Goal: Task Accomplishment & Management: Manage account settings

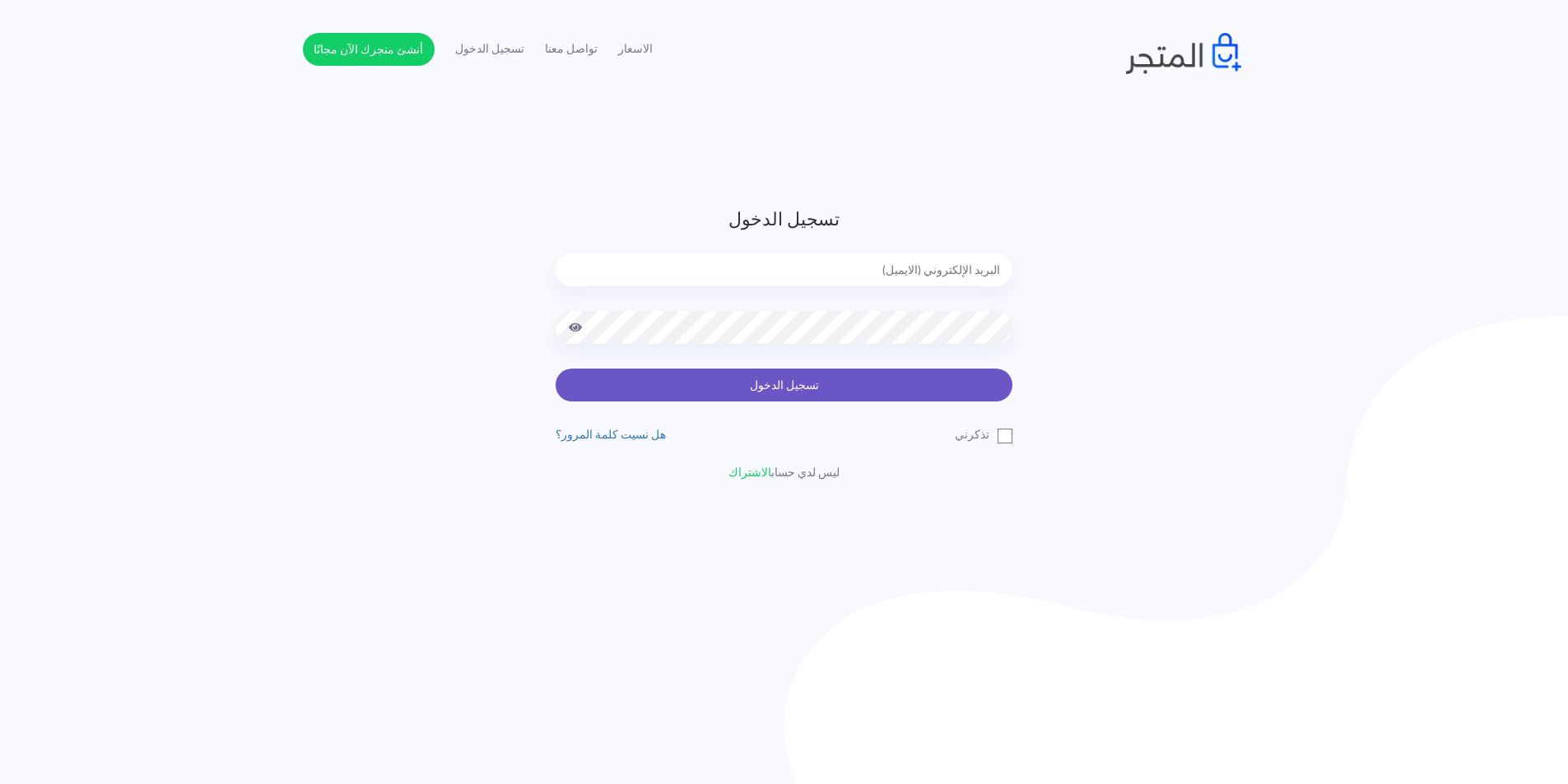
type input "mukamariem@gmail.com"
click at [631, 387] on button "تسجيل الدخول" at bounding box center [784, 385] width 457 height 33
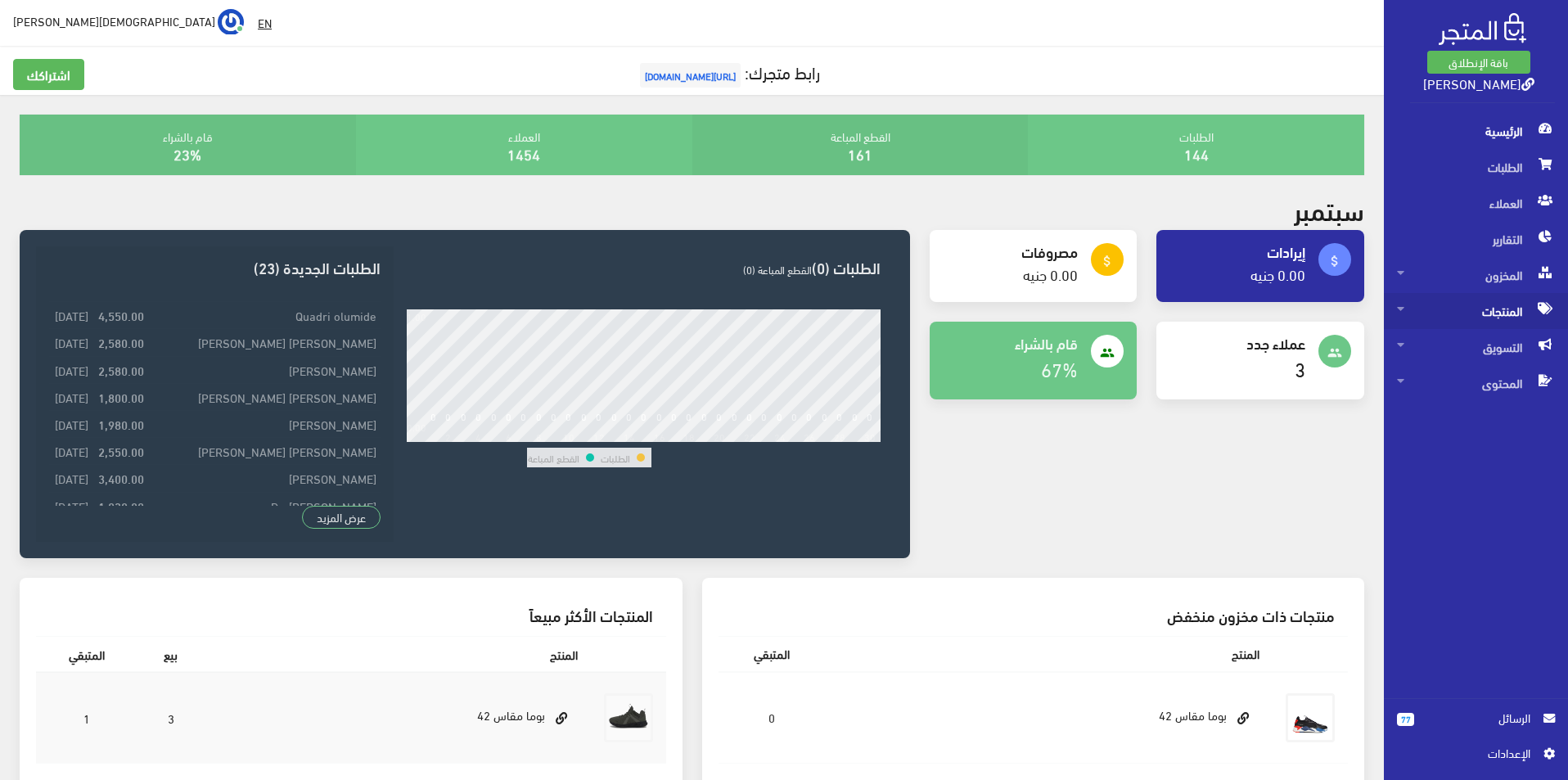
click at [1484, 297] on span "المنتجات" at bounding box center [1475, 311] width 158 height 36
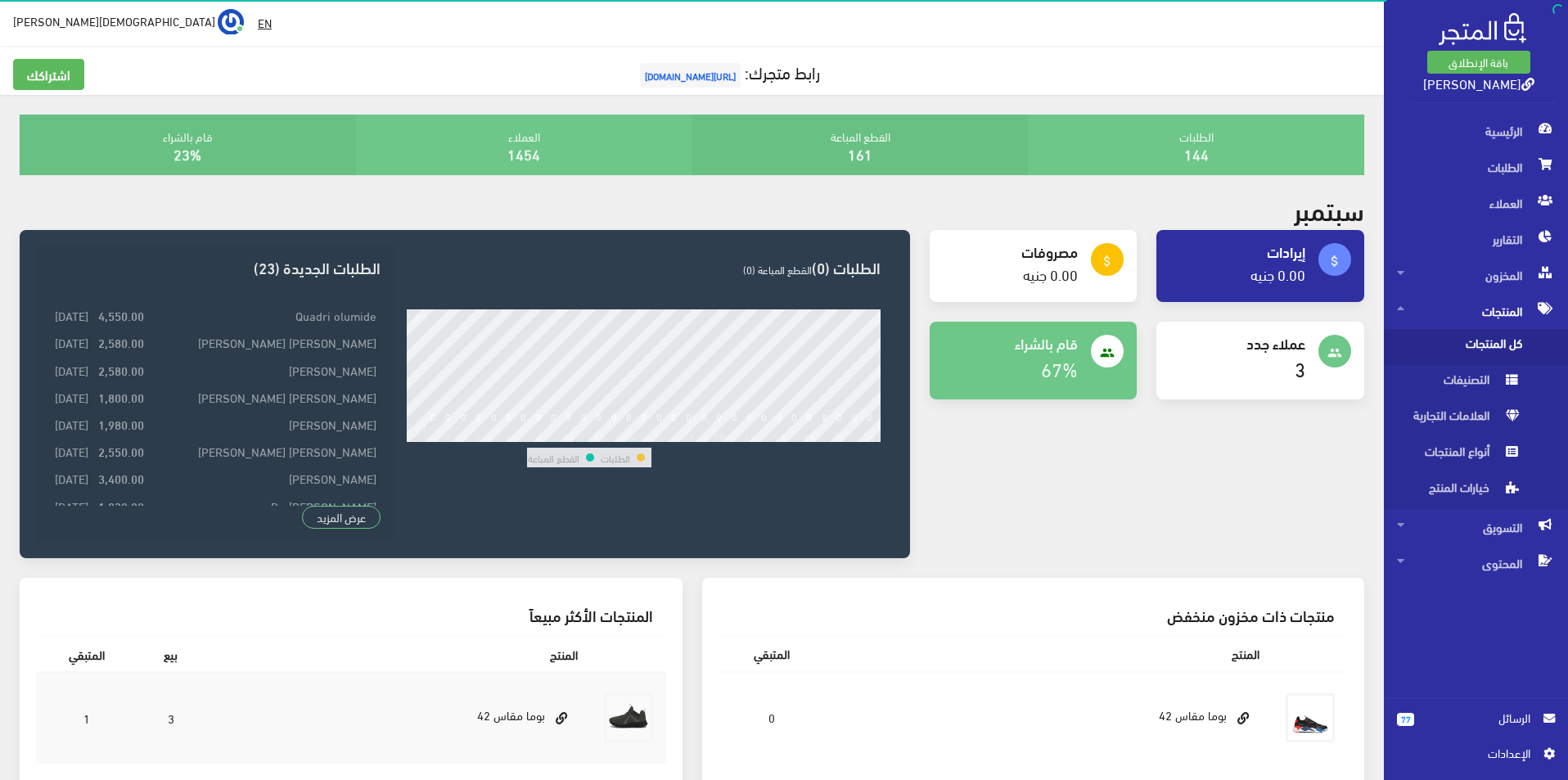
click at [1469, 334] on span "كل المنتجات" at bounding box center [1459, 347] width 125 height 36
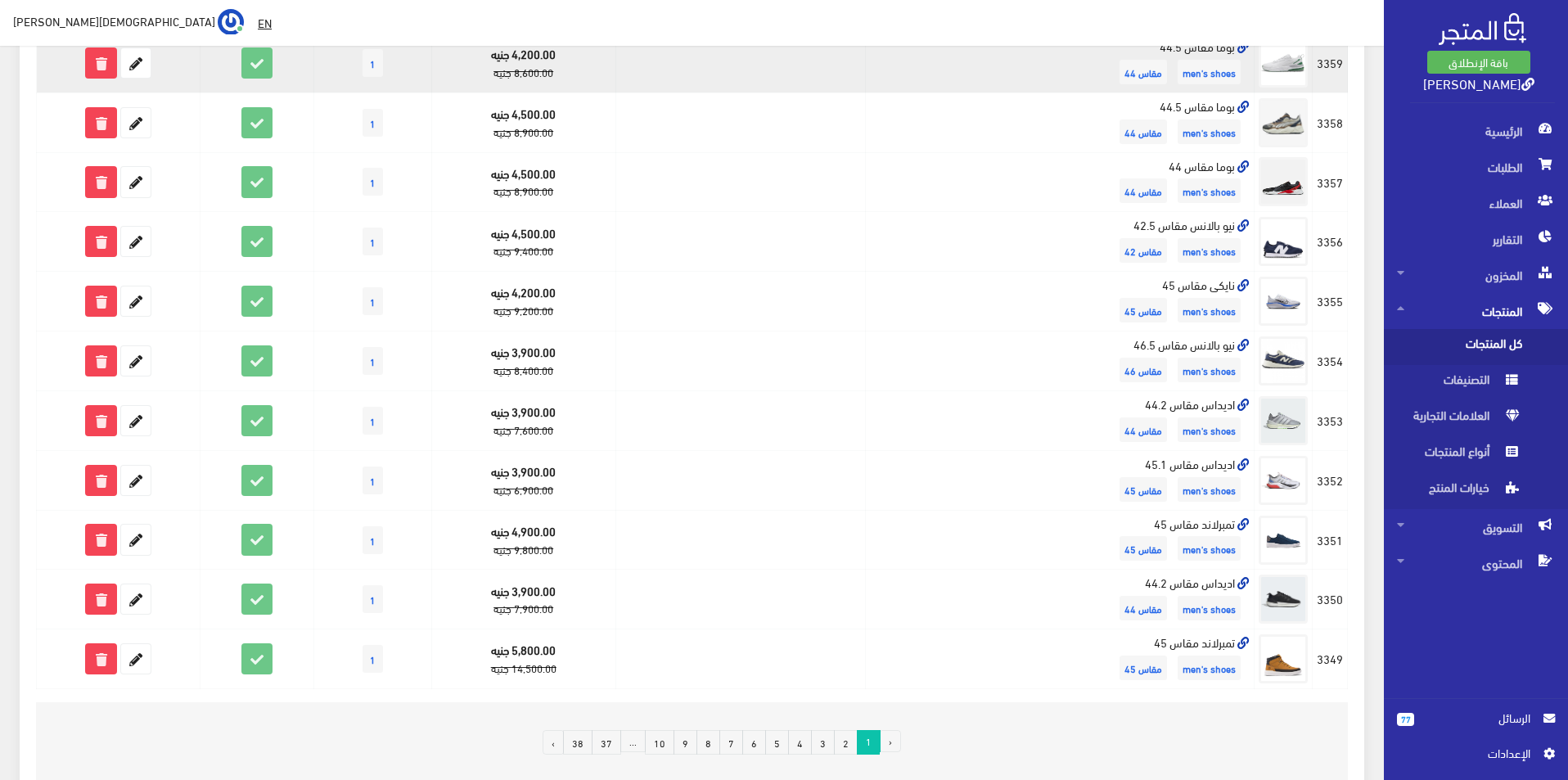
scroll to position [818, 0]
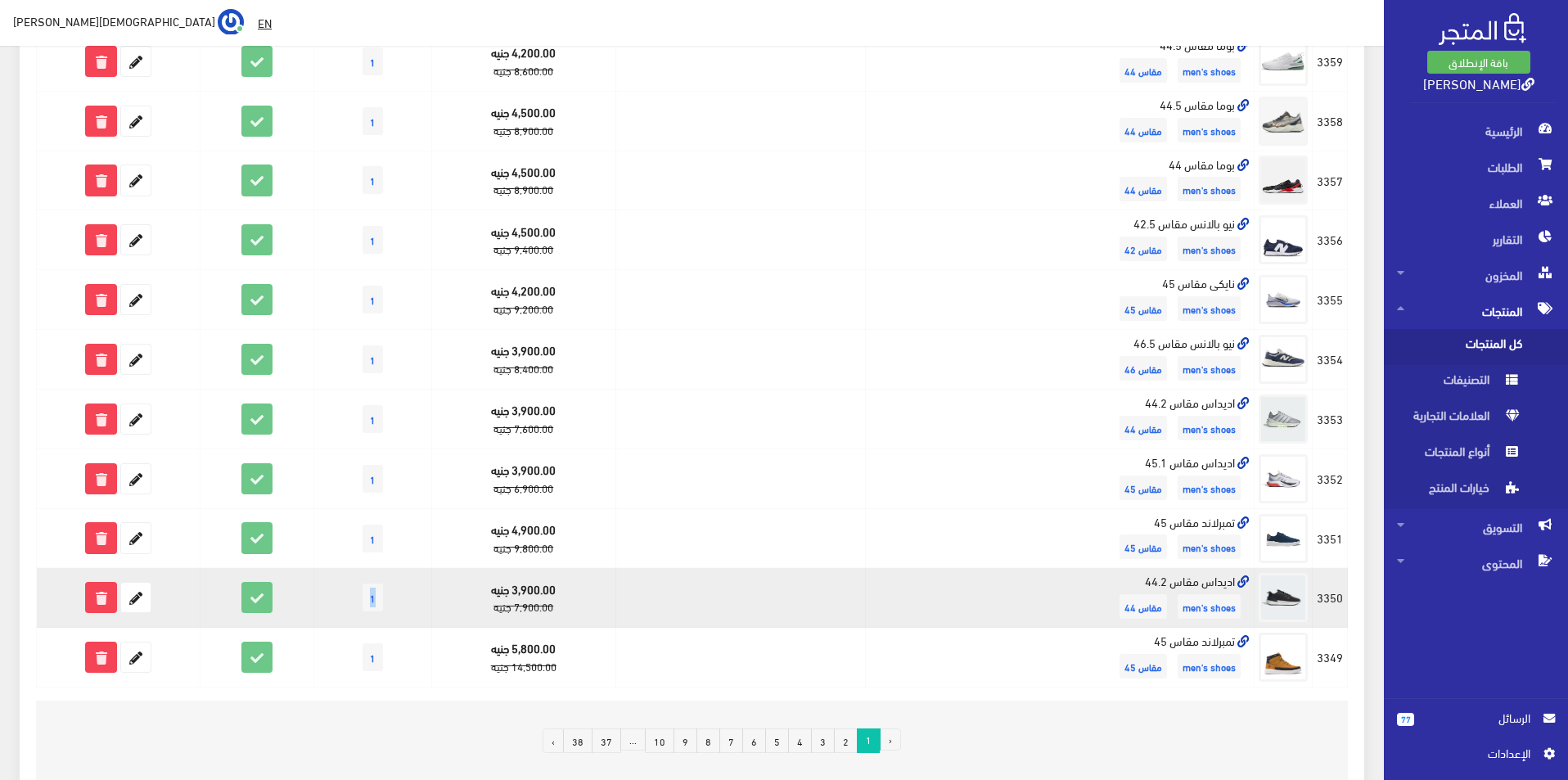
drag, startPoint x: 374, startPoint y: 595, endPoint x: 386, endPoint y: 598, distance: 12.4
click at [383, 598] on span "1" at bounding box center [372, 597] width 20 height 28
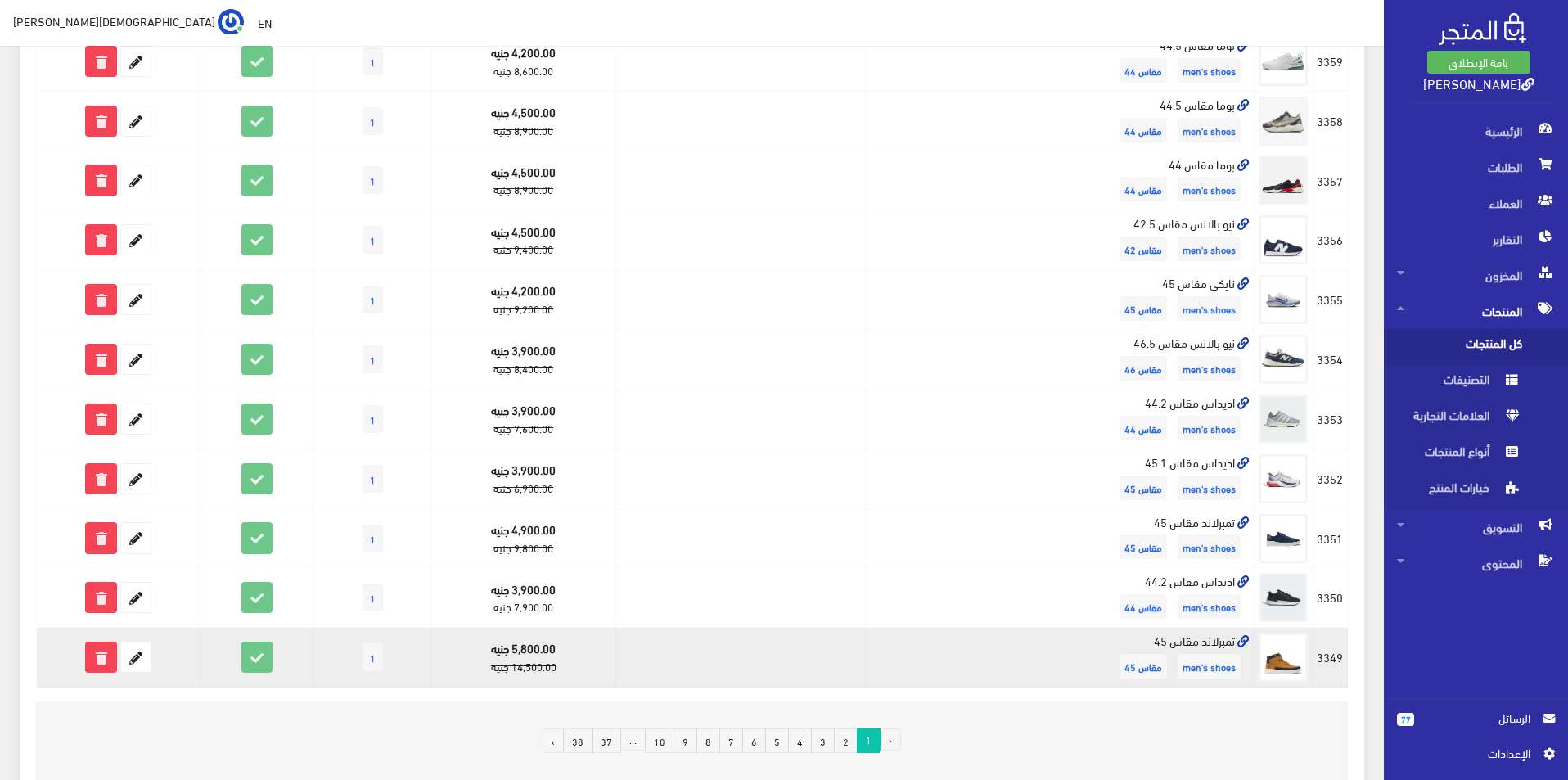
click at [372, 671] on span "1" at bounding box center [372, 657] width 20 height 28
click at [381, 658] on span "1" at bounding box center [372, 657] width 20 height 28
